Goal: Task Accomplishment & Management: Use online tool/utility

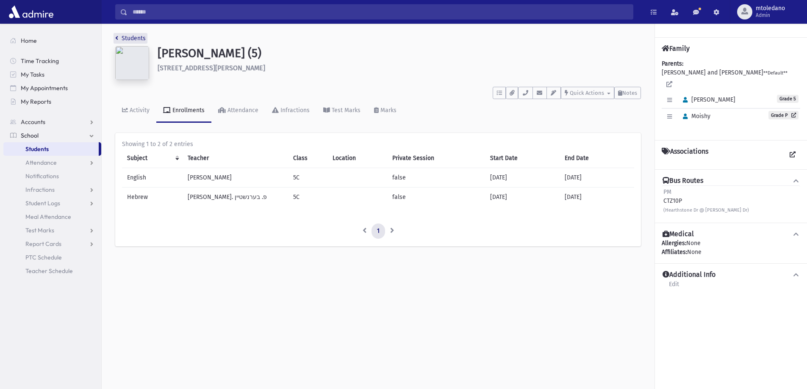
click at [121, 36] on link "Students" at bounding box center [130, 38] width 30 height 7
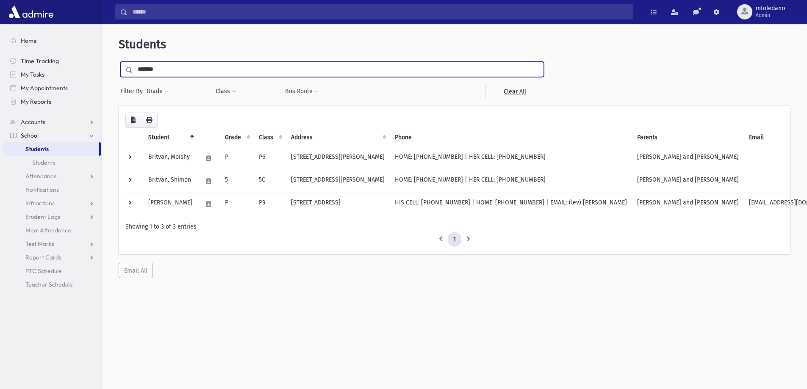
drag, startPoint x: 162, startPoint y: 74, endPoint x: -55, endPoint y: 74, distance: 217.2
click at [0, 74] on html "Search Results All Accounts Students" at bounding box center [403, 194] width 807 height 389
type input "*****"
click at [119, 62] on input "submit" at bounding box center [131, 67] width 24 height 11
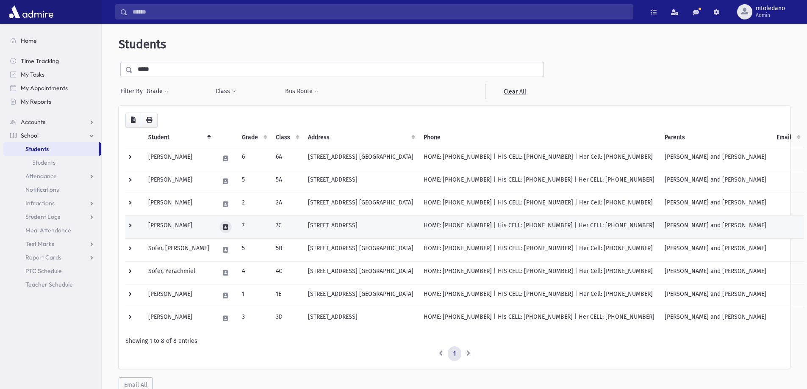
click at [223, 226] on icon at bounding box center [225, 227] width 5 height 6
click at [223, 225] on icon at bounding box center [225, 227] width 5 height 6
click at [246, 223] on button "button" at bounding box center [245, 227] width 14 height 12
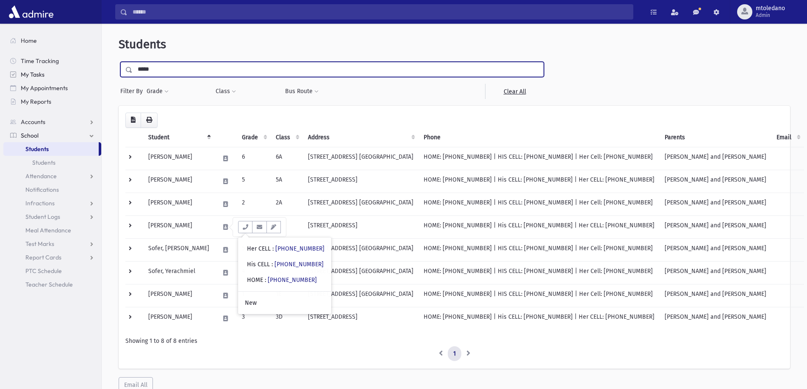
drag, startPoint x: 174, startPoint y: 69, endPoint x: 98, endPoint y: 71, distance: 75.8
click at [98, 71] on div "Search Results All Accounts" at bounding box center [403, 211] width 807 height 422
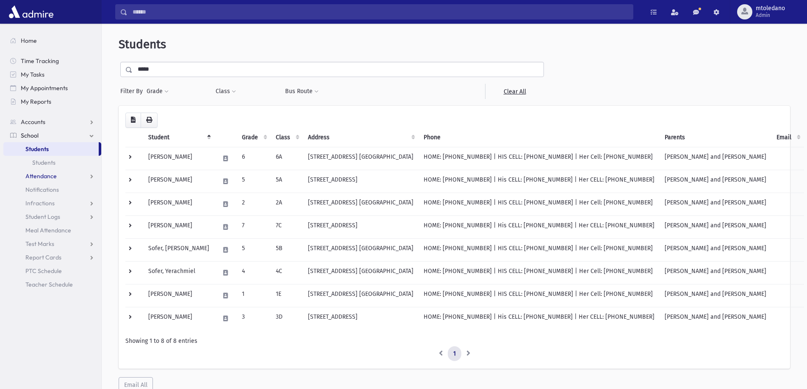
click at [37, 172] on span "Attendance" at bounding box center [40, 176] width 31 height 8
click at [39, 188] on span "Entry" at bounding box center [39, 190] width 14 height 8
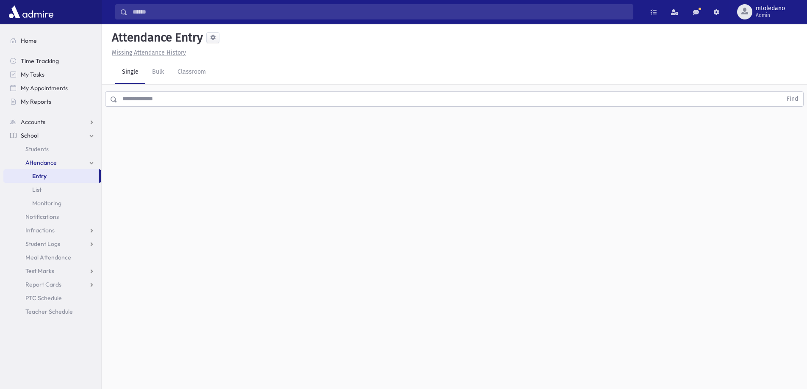
click at [166, 102] on input "text" at bounding box center [449, 98] width 664 height 15
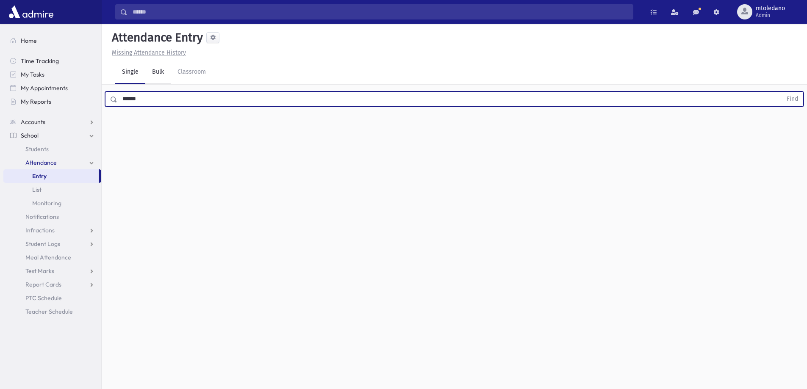
click at [781, 92] on button "Find" at bounding box center [792, 99] width 22 height 14
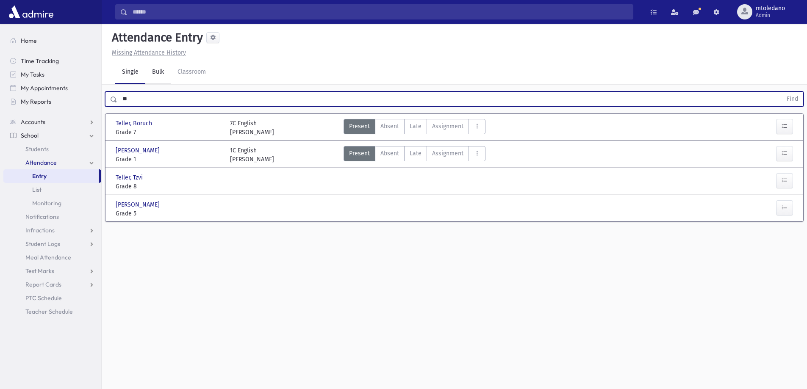
type input "*"
type input "******"
click at [781, 92] on button "Find" at bounding box center [792, 99] width 22 height 14
click at [477, 128] on icon "AttTypes" at bounding box center [477, 126] width 6 height 7
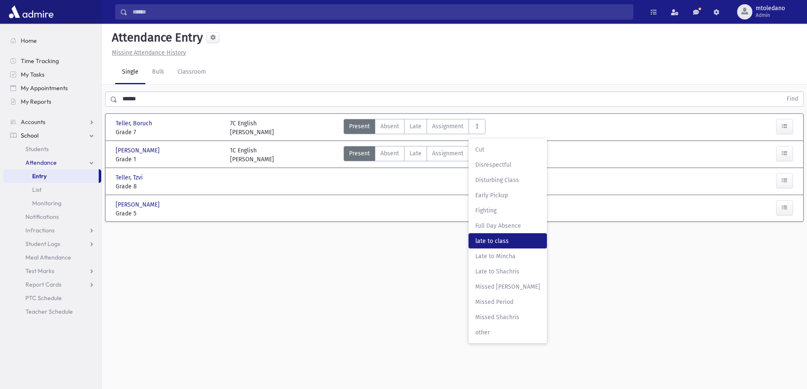
click at [486, 242] on span "late to class" at bounding box center [507, 241] width 65 height 9
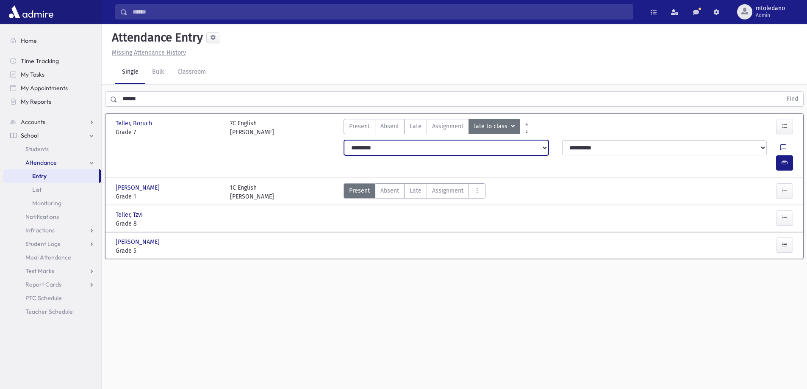
click at [542, 146] on select "**********" at bounding box center [446, 147] width 204 height 15
select select "*******"
click at [344, 140] on select "**********" at bounding box center [446, 147] width 204 height 15
click at [791, 155] on button "button" at bounding box center [784, 162] width 17 height 15
drag, startPoint x: 176, startPoint y: 102, endPoint x: 60, endPoint y: 93, distance: 116.8
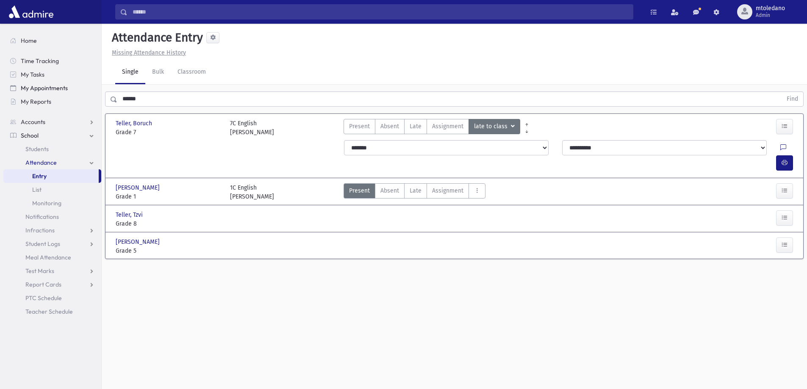
click at [68, 97] on div "Search Results All Accounts" at bounding box center [403, 204] width 807 height 408
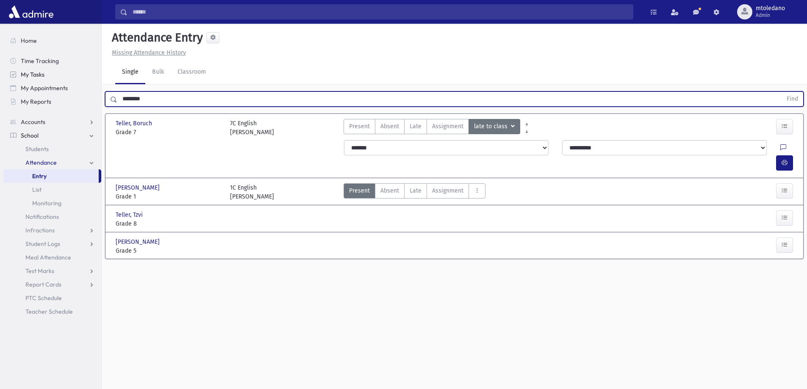
type input "********"
click at [781, 92] on button "Find" at bounding box center [792, 99] width 22 height 14
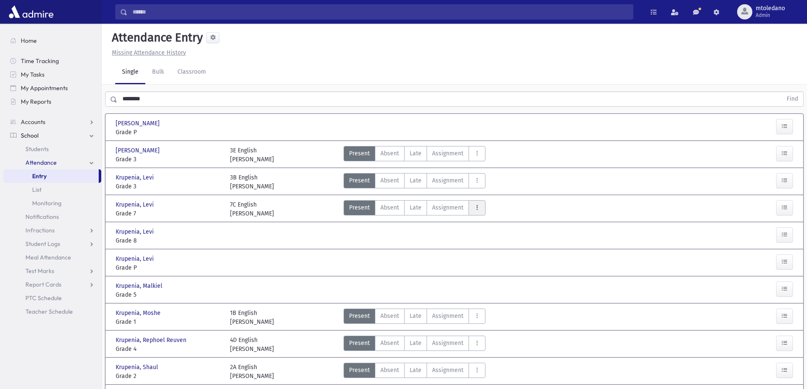
click at [479, 208] on button "AttTypes" at bounding box center [476, 207] width 17 height 15
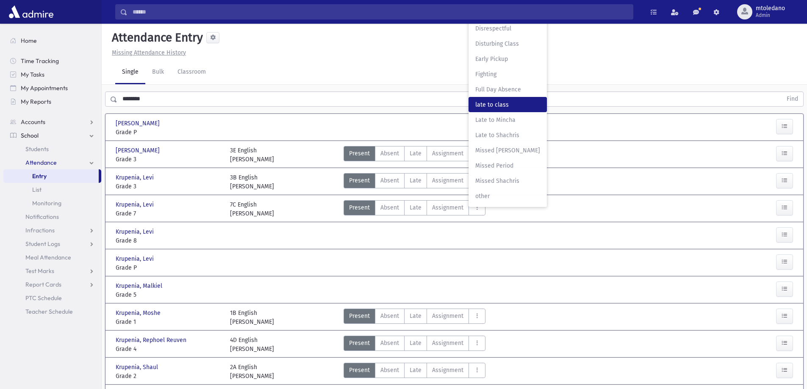
click at [512, 97] on class"] "late to class late to class" at bounding box center [507, 104] width 78 height 15
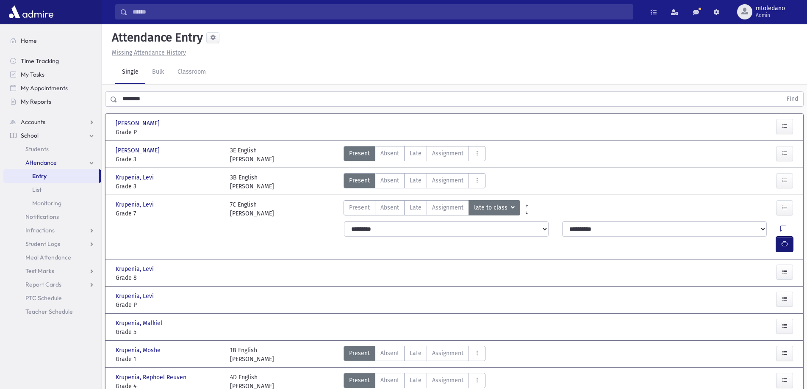
click at [782, 240] on icon "button" at bounding box center [784, 243] width 6 height 7
click at [381, 227] on select "**********" at bounding box center [446, 228] width 204 height 15
select select "*******"
click at [344, 221] on select "**********" at bounding box center [446, 228] width 204 height 15
click at [779, 237] on button "button" at bounding box center [784, 244] width 17 height 15
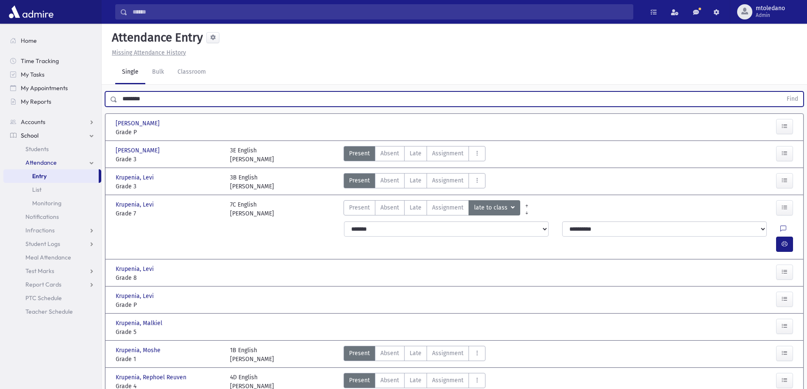
drag, startPoint x: 130, startPoint y: 100, endPoint x: -40, endPoint y: 101, distance: 170.2
click at [0, 101] on html "Search Results All Accounts Students" at bounding box center [403, 194] width 807 height 389
click at [781, 92] on button "Find" at bounding box center [792, 99] width 22 height 14
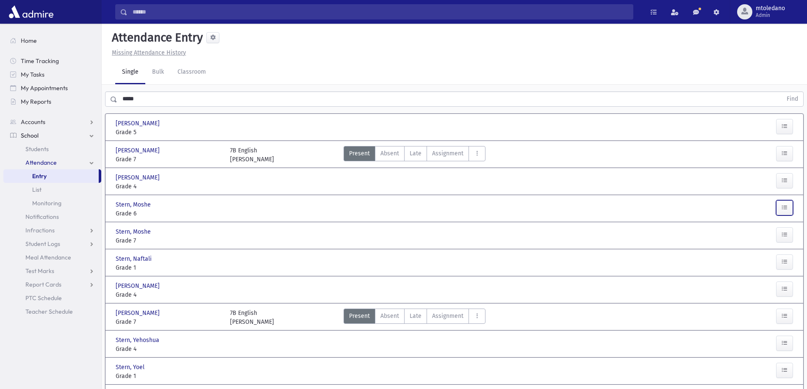
click at [785, 208] on icon "button" at bounding box center [784, 207] width 6 height 7
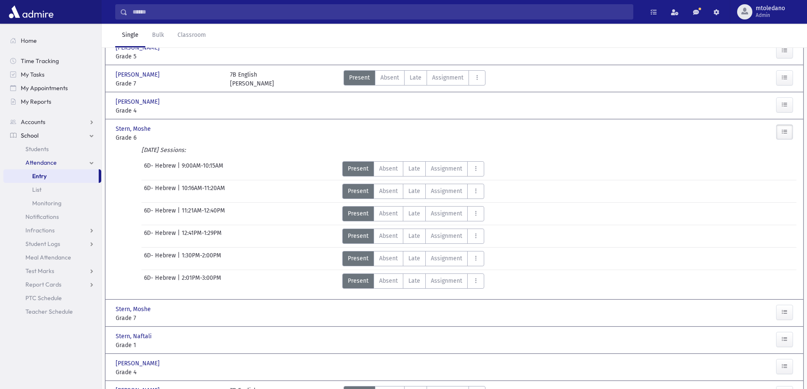
scroll to position [85, 0]
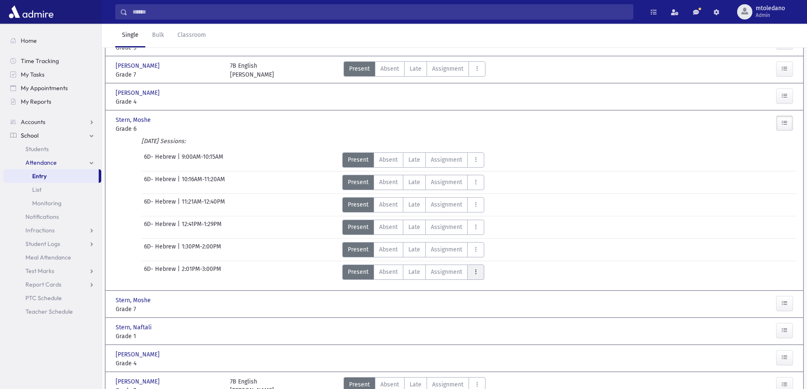
click at [473, 272] on icon "AttTypes" at bounding box center [475, 271] width 6 height 7
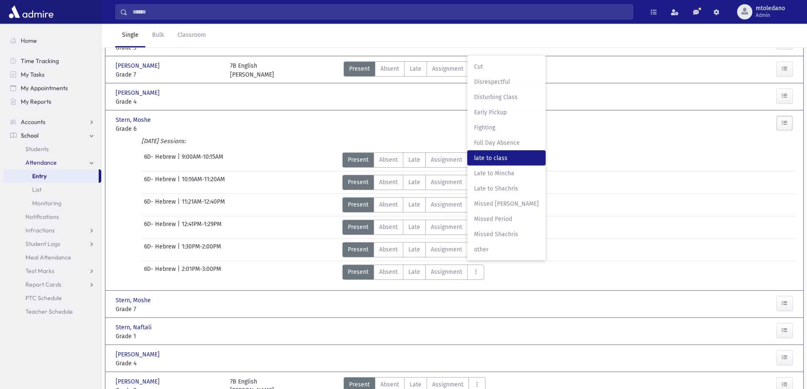
click at [505, 158] on span "late to class" at bounding box center [506, 158] width 65 height 9
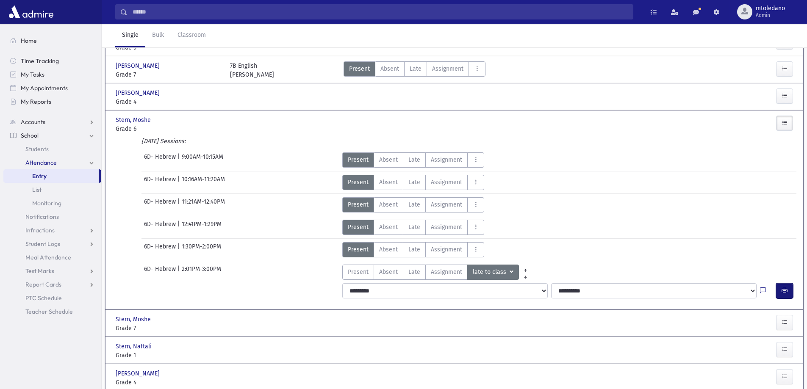
click at [789, 294] on button "button" at bounding box center [784, 290] width 17 height 15
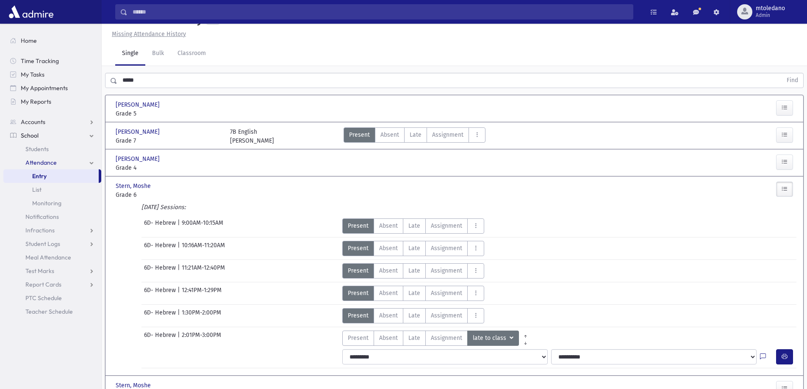
scroll to position [0, 0]
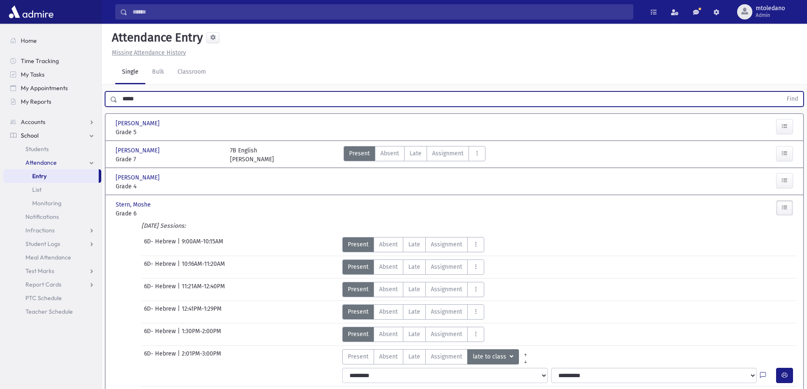
drag, startPoint x: 105, startPoint y: 99, endPoint x: -28, endPoint y: 86, distance: 133.7
click at [0, 86] on html "Search Results All Accounts Students" at bounding box center [403, 194] width 807 height 389
click at [781, 92] on button "Find" at bounding box center [792, 99] width 22 height 14
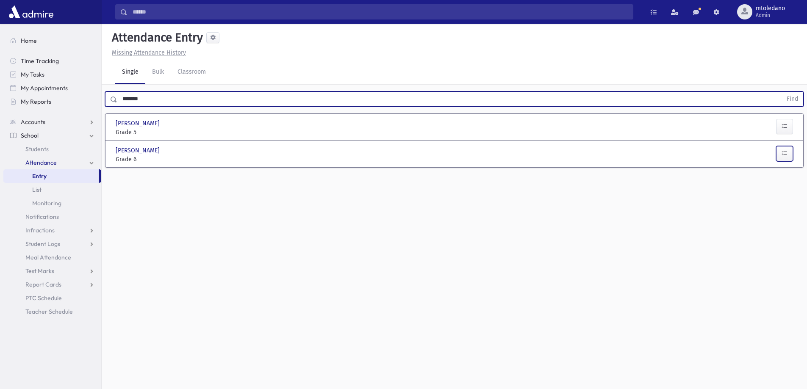
click at [781, 155] on icon "button" at bounding box center [784, 153] width 6 height 7
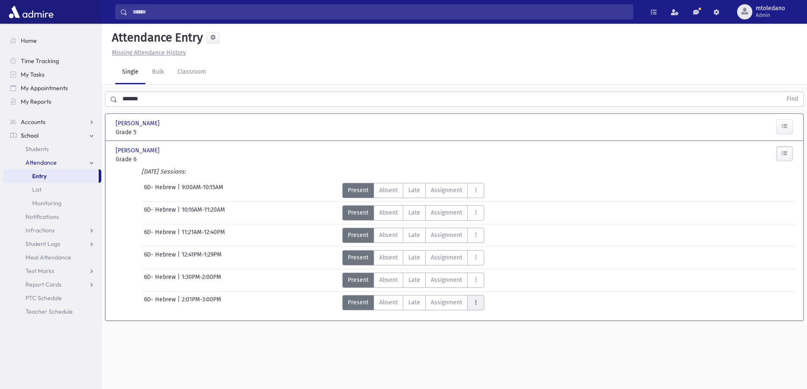
click at [473, 302] on icon "AttTypes" at bounding box center [475, 302] width 6 height 7
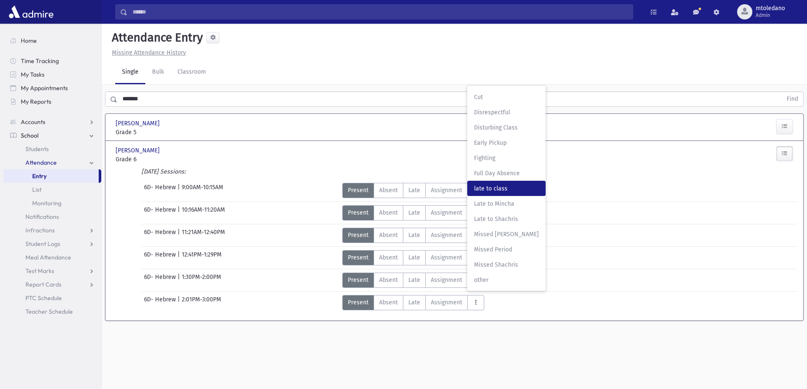
click at [514, 188] on span "late to class" at bounding box center [506, 188] width 65 height 9
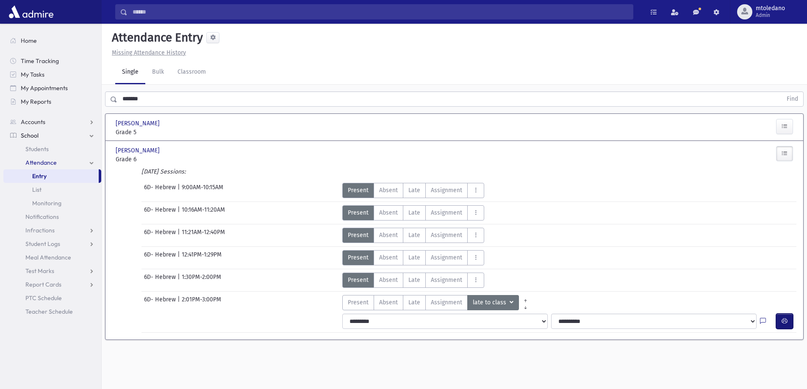
click at [790, 324] on button "button" at bounding box center [784, 321] width 17 height 15
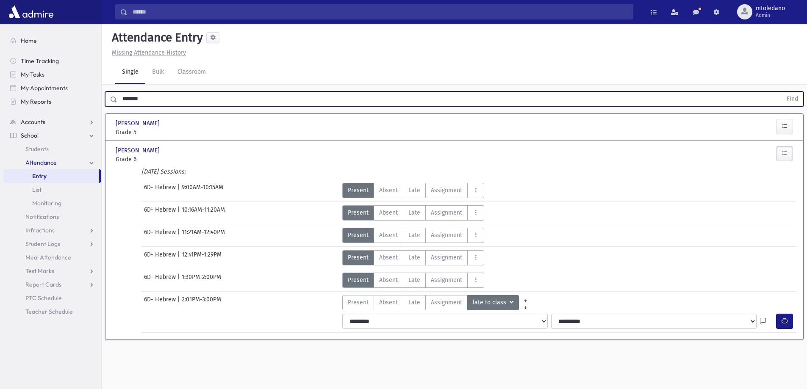
drag, startPoint x: 166, startPoint y: 102, endPoint x: 17, endPoint y: 116, distance: 149.6
click at [18, 118] on div "Search Results All Accounts" at bounding box center [403, 204] width 807 height 408
click at [781, 92] on button "Find" at bounding box center [792, 99] width 22 height 14
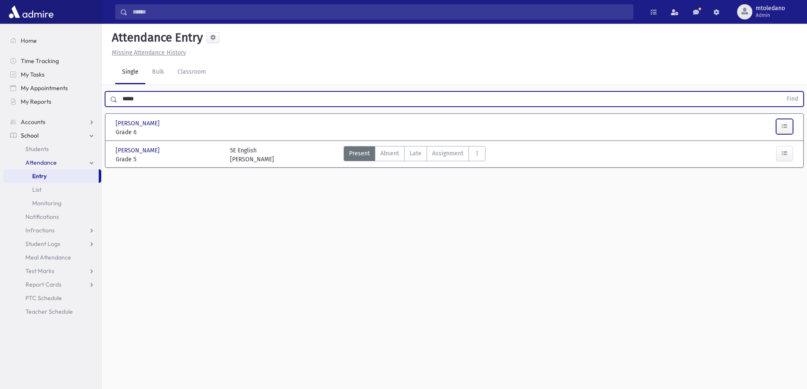
click at [789, 128] on button "button" at bounding box center [784, 126] width 17 height 15
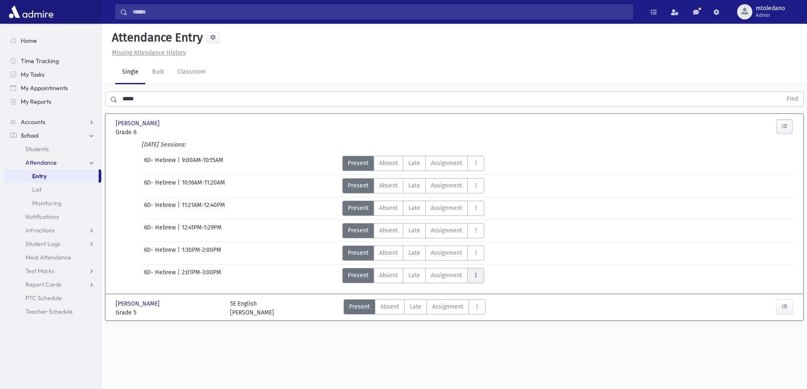
click at [475, 277] on icon "AttTypes" at bounding box center [475, 275] width 6 height 7
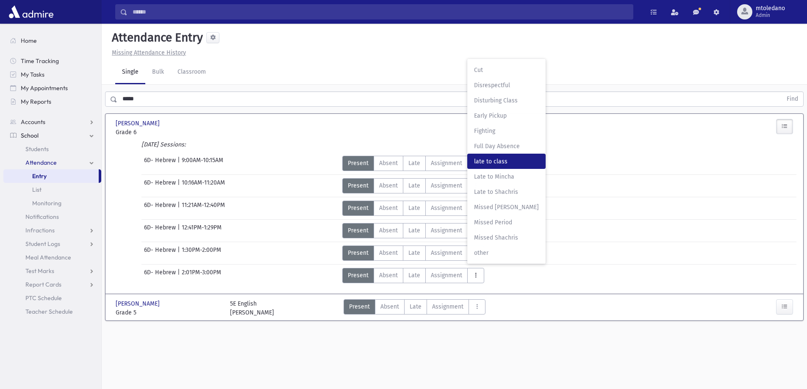
click at [492, 166] on span "late to class" at bounding box center [506, 161] width 65 height 9
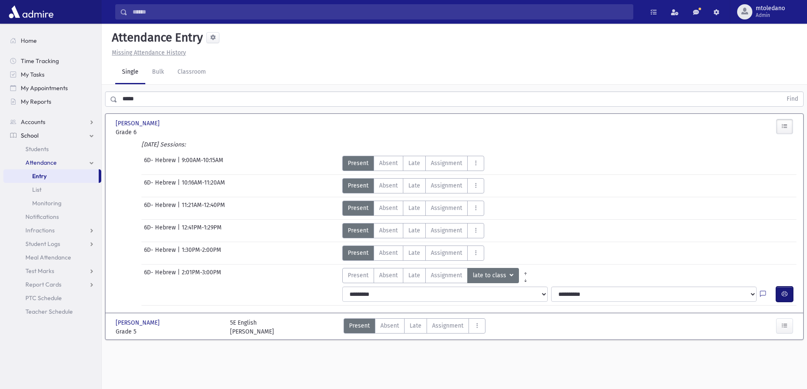
click at [782, 290] on icon "button" at bounding box center [784, 293] width 6 height 7
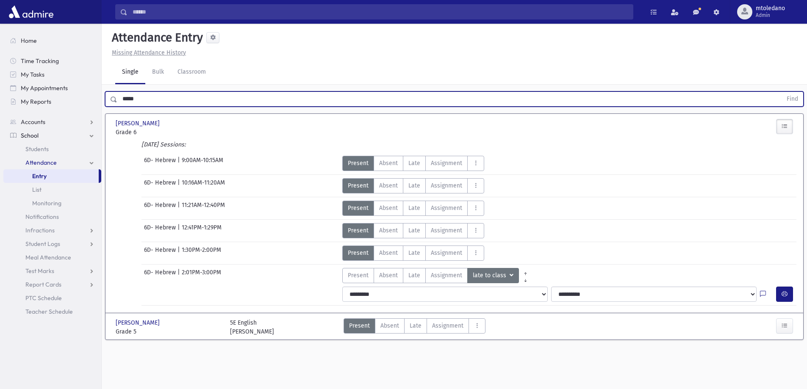
drag, startPoint x: 140, startPoint y: 97, endPoint x: 1, endPoint y: 100, distance: 139.3
click at [1, 100] on div "Search Results All Accounts" at bounding box center [403, 204] width 807 height 408
click at [781, 92] on button "Find" at bounding box center [792, 99] width 22 height 14
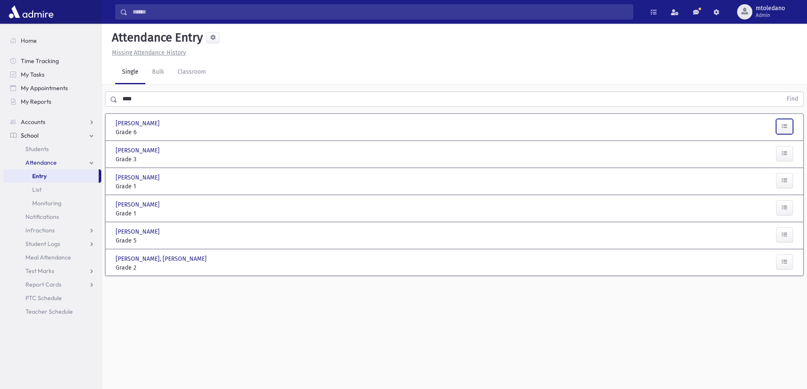
click at [783, 123] on icon "button" at bounding box center [784, 126] width 6 height 7
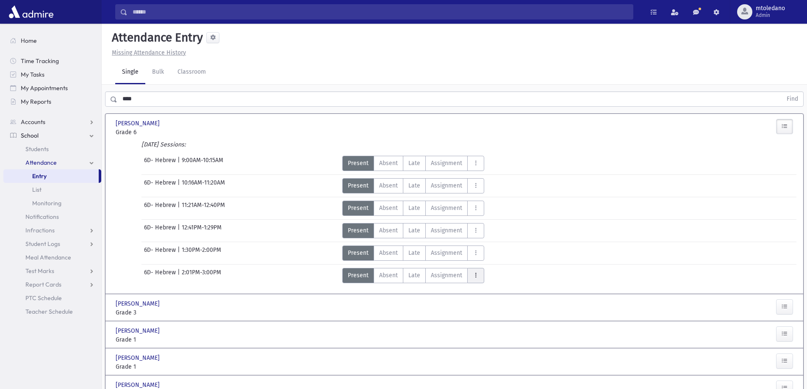
click at [472, 276] on icon "AttTypes" at bounding box center [475, 275] width 6 height 7
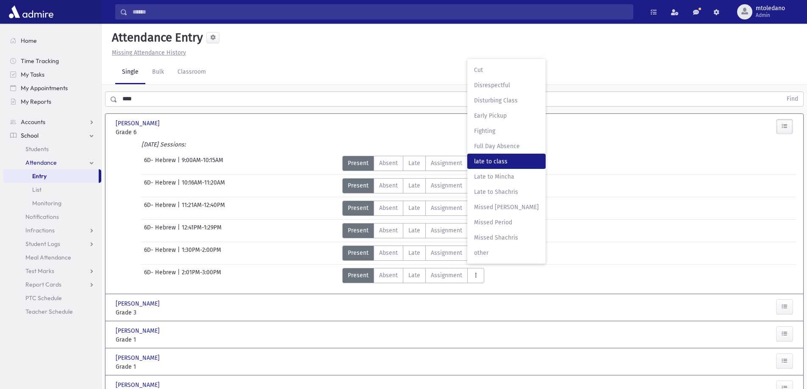
click at [484, 159] on span "late to class" at bounding box center [506, 161] width 65 height 9
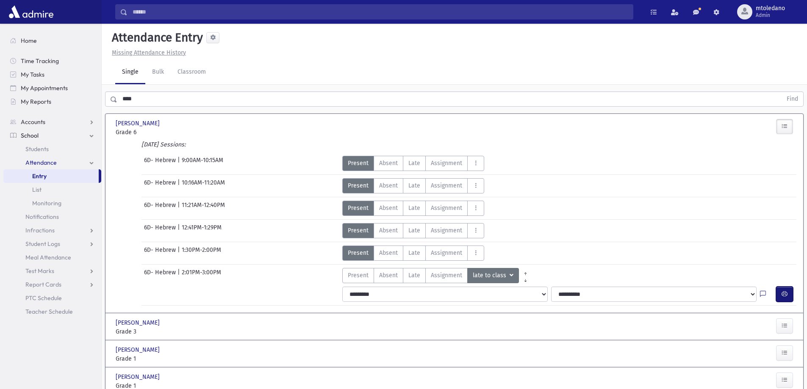
click at [791, 293] on button "button" at bounding box center [784, 294] width 17 height 15
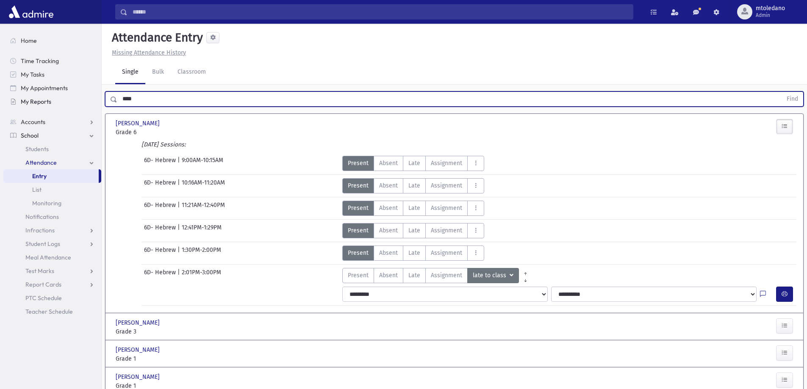
drag, startPoint x: 146, startPoint y: 99, endPoint x: 45, endPoint y: 100, distance: 101.6
click at [46, 100] on div "Search Results All Accounts" at bounding box center [403, 239] width 807 height 479
click at [781, 92] on button "Find" at bounding box center [792, 99] width 22 height 14
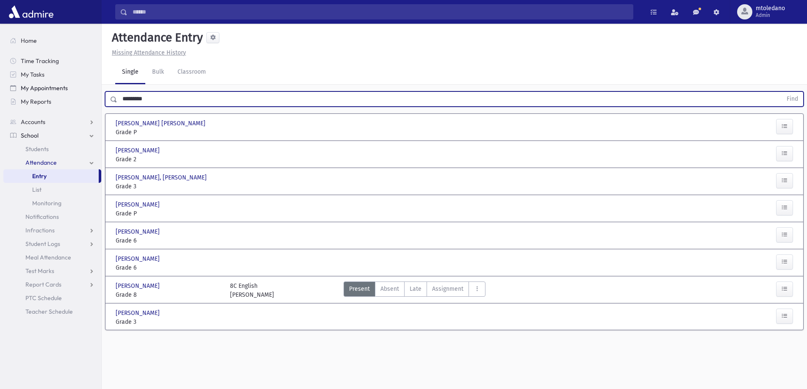
drag, startPoint x: 163, startPoint y: 99, endPoint x: 51, endPoint y: 94, distance: 111.9
click at [51, 94] on div "Search Results All Accounts" at bounding box center [403, 204] width 807 height 408
click at [781, 92] on button "Find" at bounding box center [792, 99] width 22 height 14
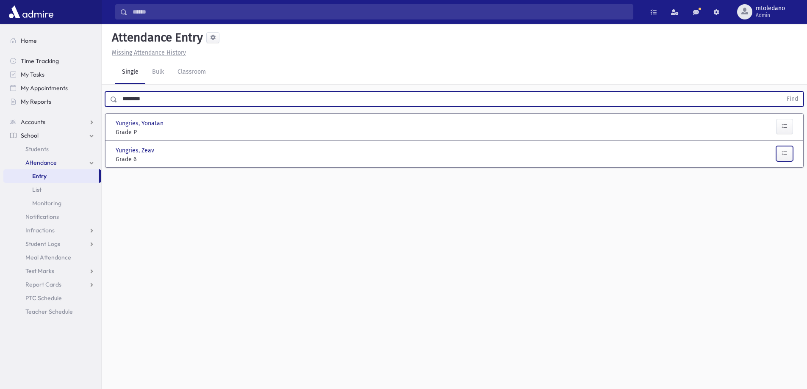
click at [786, 151] on icon "button" at bounding box center [784, 153] width 6 height 7
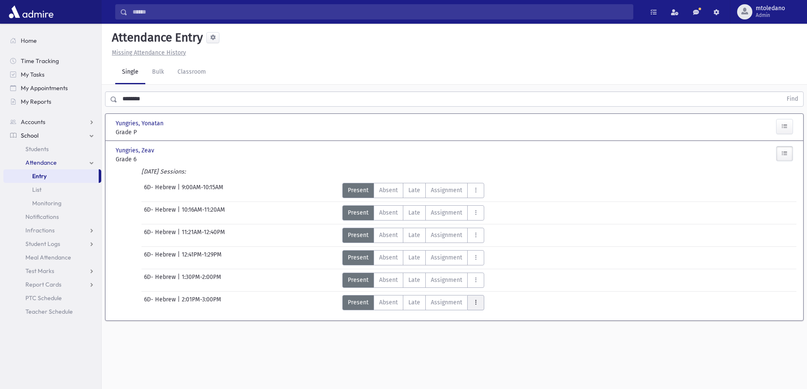
click at [476, 306] on button "AttTypes" at bounding box center [475, 302] width 17 height 15
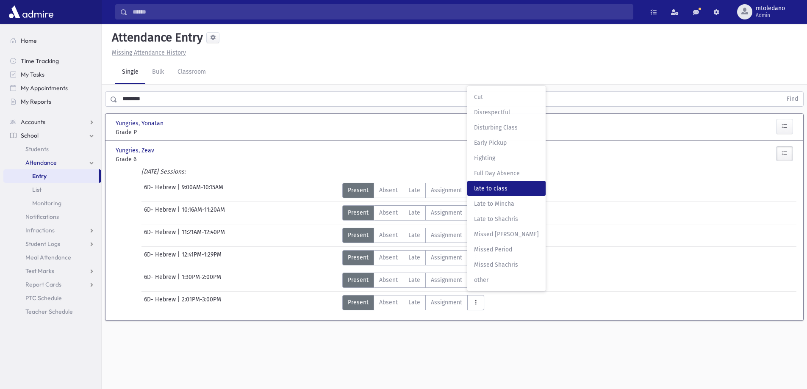
click at [482, 193] on span "late to class" at bounding box center [506, 188] width 65 height 9
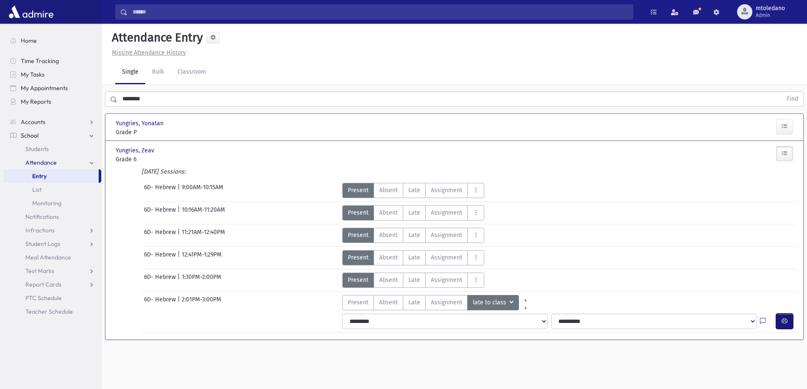
click at [784, 321] on icon "button" at bounding box center [784, 321] width 6 height 7
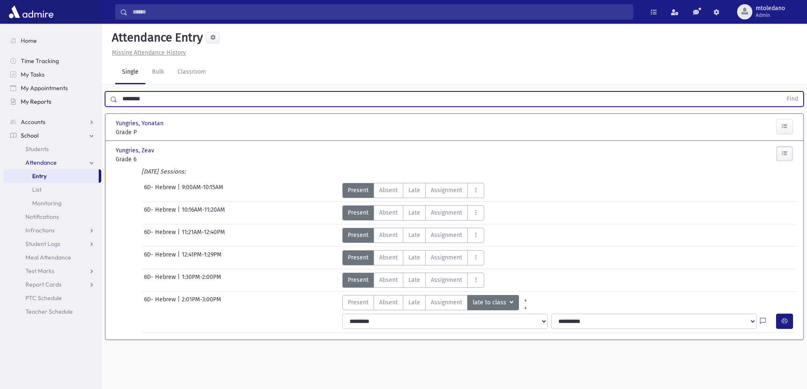
drag, startPoint x: 169, startPoint y: 102, endPoint x: 61, endPoint y: 95, distance: 107.7
click at [64, 96] on div "Search Results All Accounts" at bounding box center [403, 204] width 807 height 408
type input "********"
click at [781, 92] on button "Find" at bounding box center [792, 99] width 22 height 14
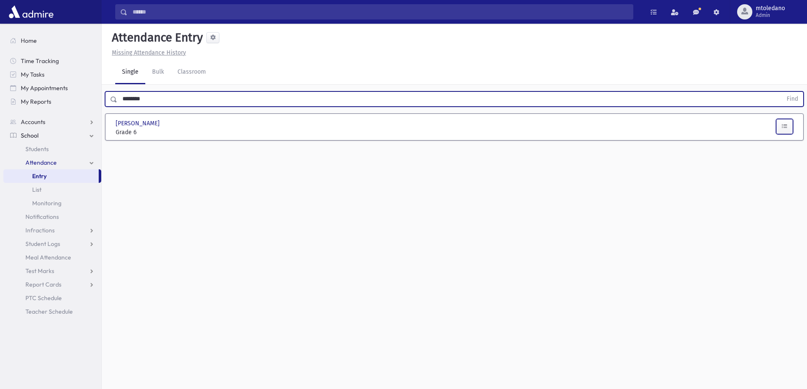
click at [786, 128] on icon "button" at bounding box center [784, 126] width 6 height 7
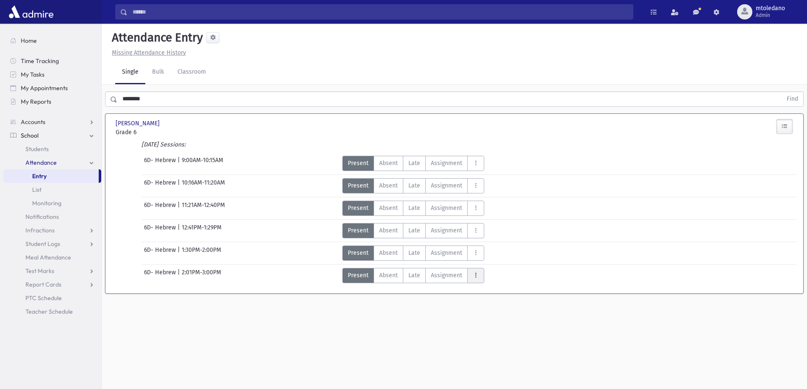
click at [472, 273] on icon "AttTypes" at bounding box center [475, 275] width 6 height 7
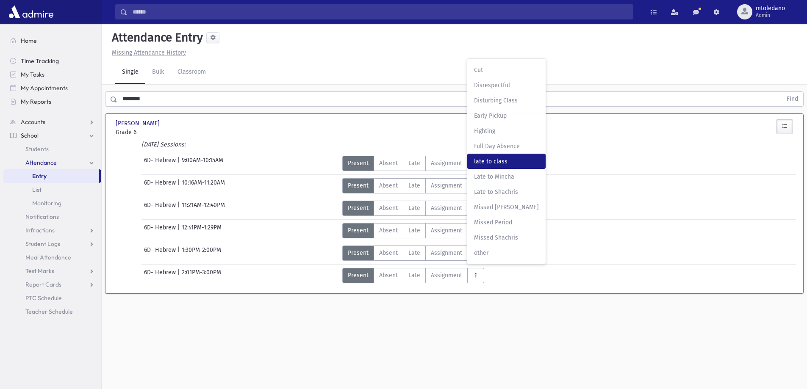
click at [487, 156] on class"] "late to class late to class" at bounding box center [506, 161] width 78 height 15
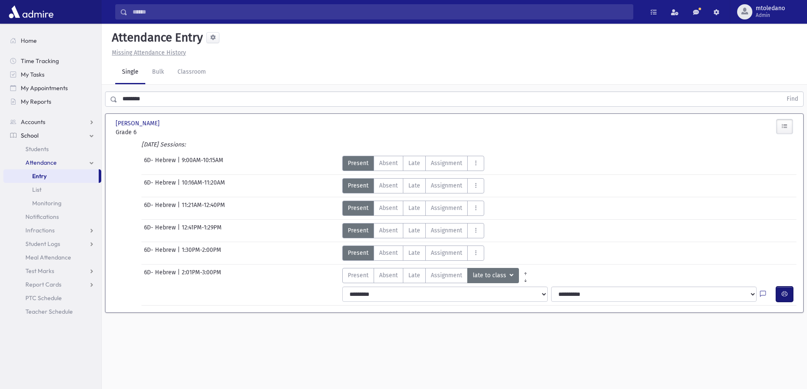
click at [779, 290] on button "button" at bounding box center [784, 294] width 17 height 15
